Goal: Task Accomplishment & Management: Use online tool/utility

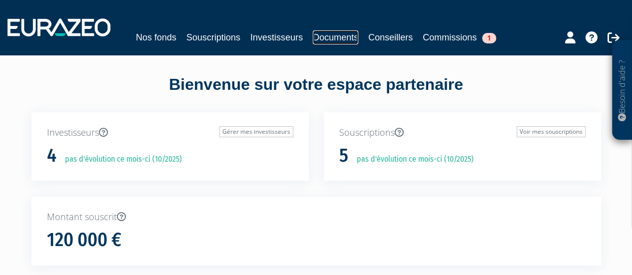
click at [337, 38] on link "Documents" at bounding box center [335, 37] width 45 height 14
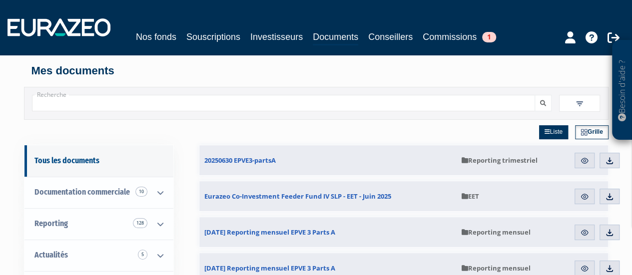
scroll to position [37, 0]
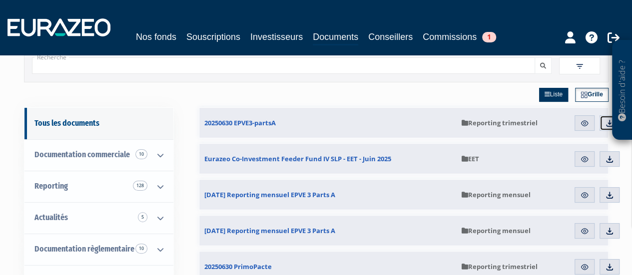
click at [605, 125] on img at bounding box center [609, 123] width 9 height 9
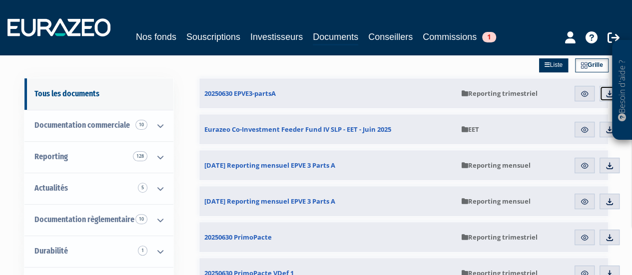
scroll to position [68, 0]
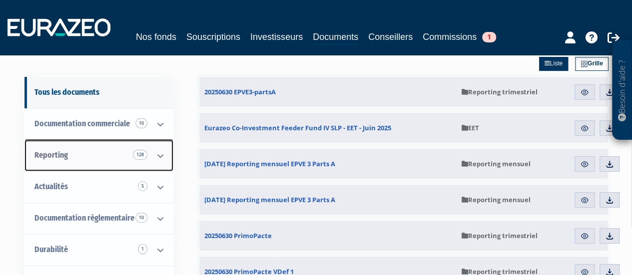
click at [160, 151] on icon at bounding box center [160, 155] width 26 height 31
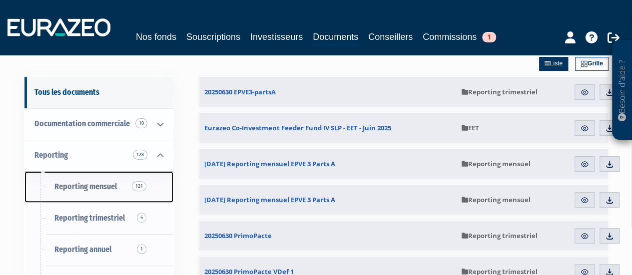
click at [100, 182] on span "Reporting mensuel 121" at bounding box center [85, 186] width 62 height 9
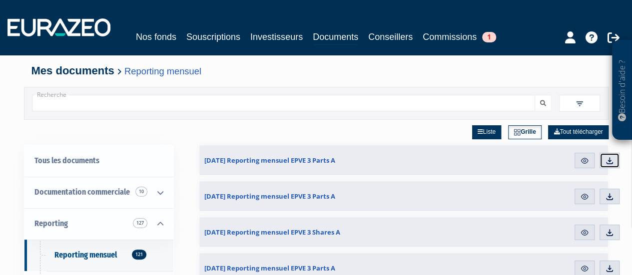
click at [611, 159] on img at bounding box center [609, 160] width 9 height 9
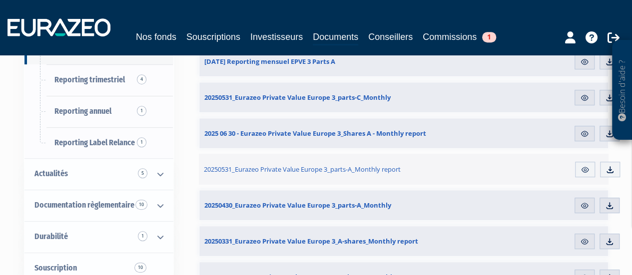
scroll to position [206, 0]
click at [459, 42] on link "Commissions 1" at bounding box center [459, 37] width 73 height 14
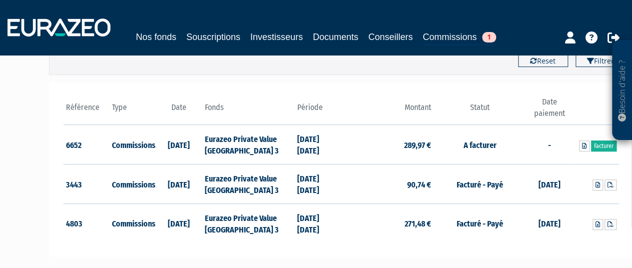
scroll to position [116, 0]
click at [601, 146] on link "Facturer" at bounding box center [603, 145] width 25 height 11
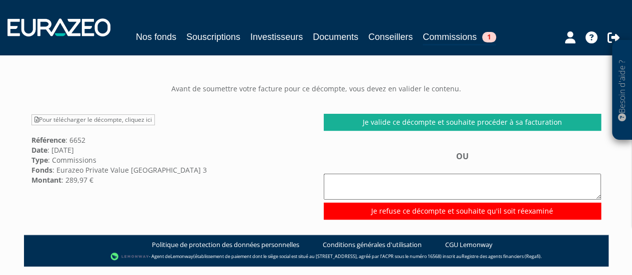
scroll to position [74, 0]
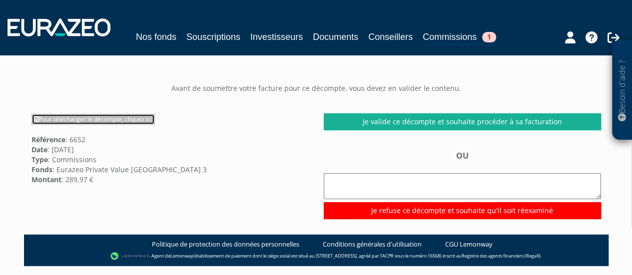
click at [96, 120] on link "Pour télécharger le décompte, cliquez ici" at bounding box center [92, 119] width 123 height 11
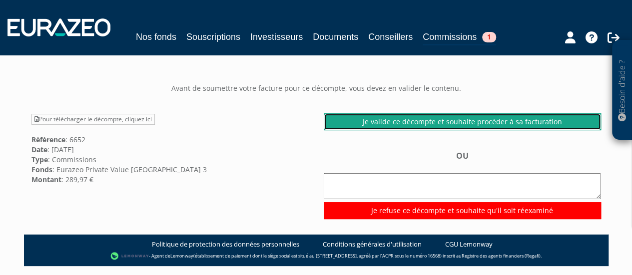
click at [421, 123] on link "Je valide ce décompte et souhaite procéder à sa facturation" at bounding box center [462, 121] width 277 height 17
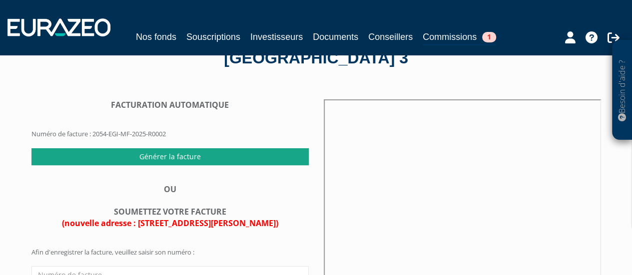
scroll to position [58, 0]
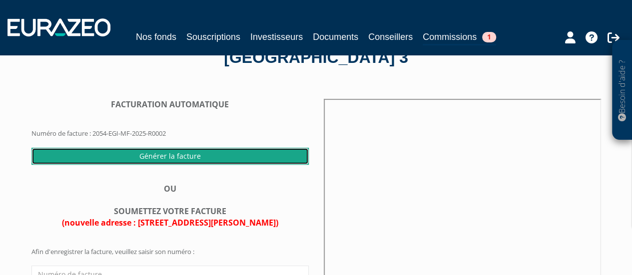
click at [196, 154] on input "Générer la facture" at bounding box center [169, 156] width 277 height 17
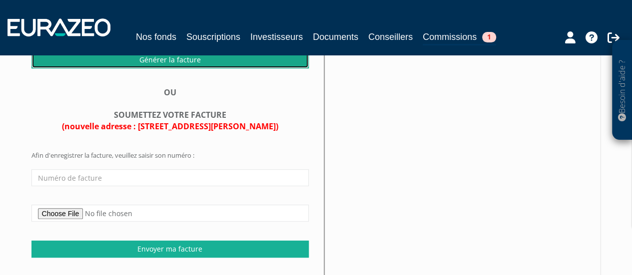
scroll to position [155, 0]
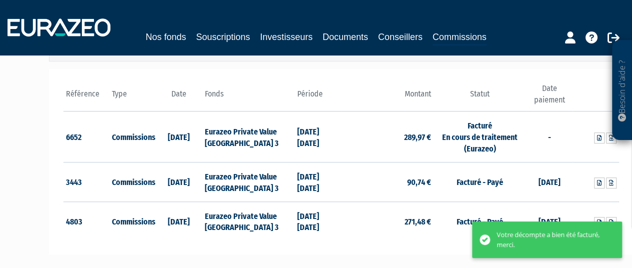
scroll to position [130, 0]
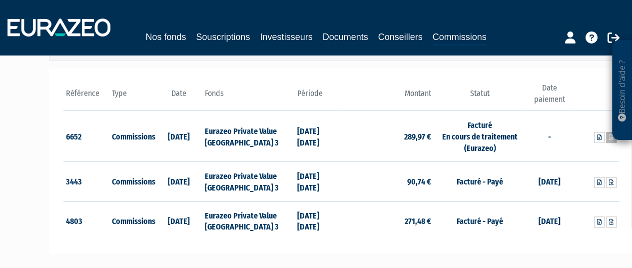
click at [612, 139] on link at bounding box center [611, 137] width 10 height 11
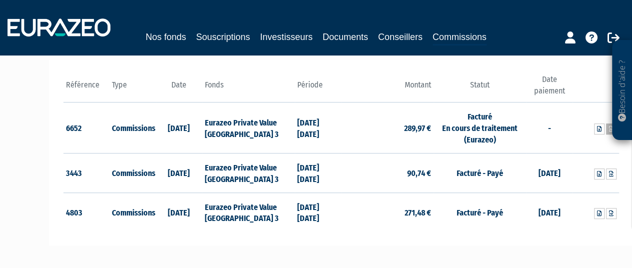
scroll to position [142, 0]
